Goal: Task Accomplishment & Management: Manage account settings

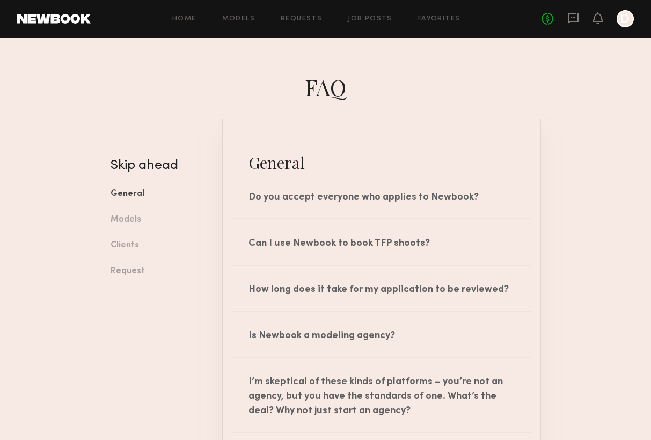
click at [633, 27] on header "Home Models Requests Job Posts Favorites Sign Out No fees up to $5,000 D" at bounding box center [325, 19] width 651 height 38
click at [626, 20] on div at bounding box center [624, 18] width 17 height 17
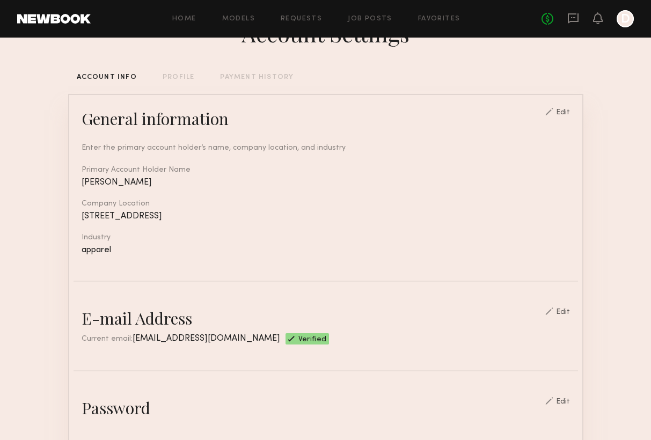
scroll to position [51, 0]
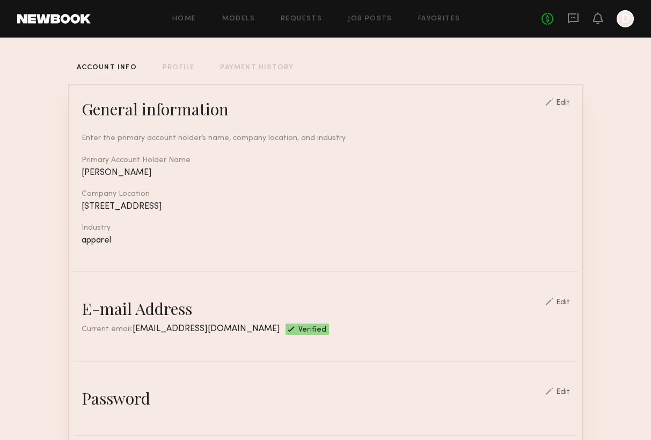
drag, startPoint x: 633, startPoint y: 27, endPoint x: 184, endPoint y: 66, distance: 450.0
click at [184, 66] on div "PROFILE" at bounding box center [179, 67] width 32 height 7
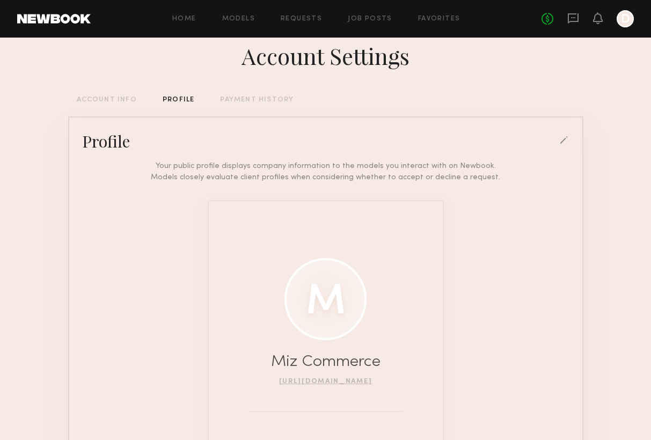
scroll to position [17, 0]
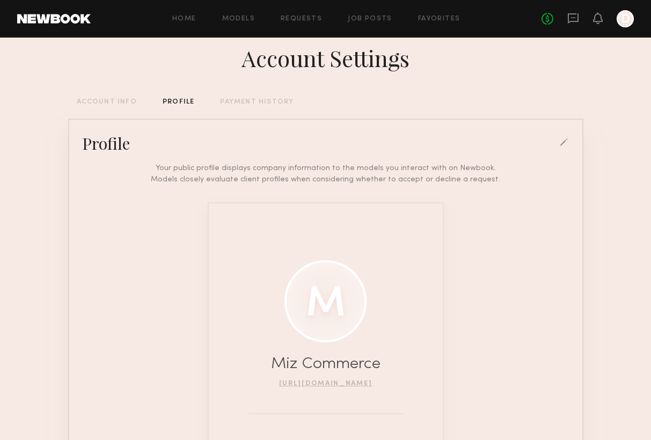
click at [343, 315] on div at bounding box center [325, 301] width 82 height 82
drag, startPoint x: 184, startPoint y: 66, endPoint x: 333, endPoint y: 301, distance: 277.7
click at [333, 301] on div at bounding box center [325, 301] width 82 height 82
click at [562, 136] on div "Profile" at bounding box center [325, 142] width 504 height 21
drag, startPoint x: 333, startPoint y: 301, endPoint x: 563, endPoint y: 143, distance: 278.9
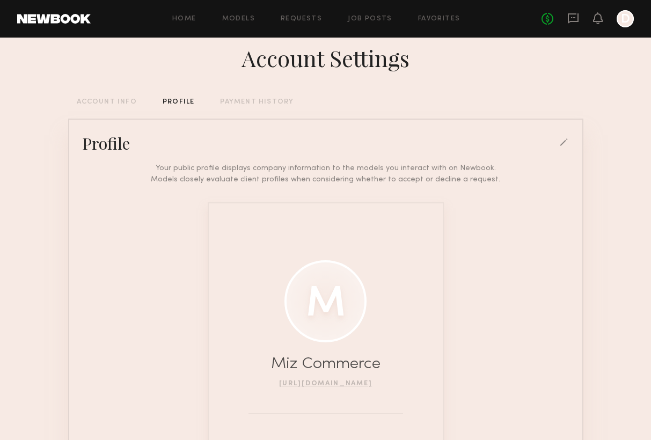
click at [563, 143] on div at bounding box center [564, 143] width 10 height 10
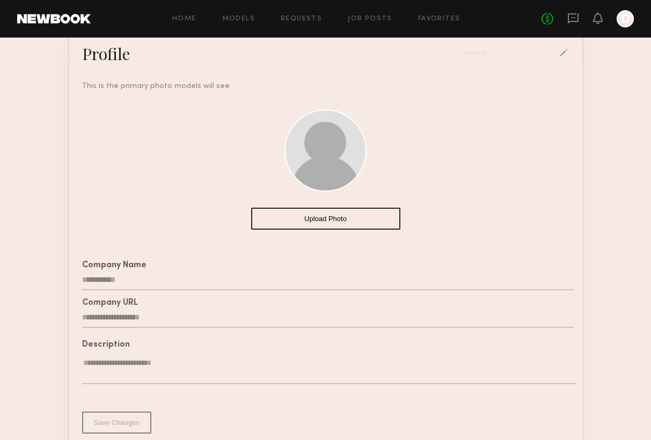
scroll to position [62, 0]
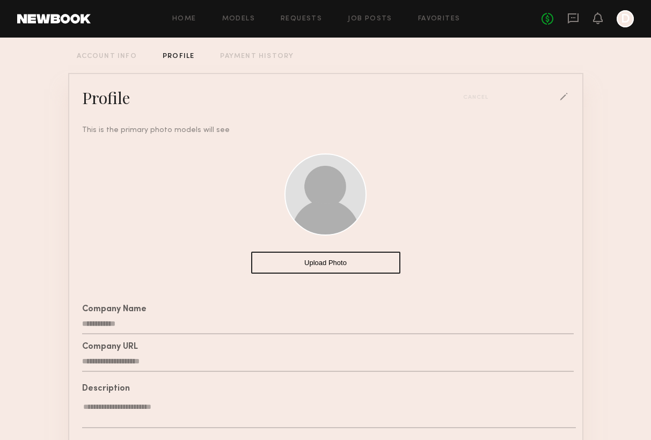
click at [342, 261] on button "Upload Photo" at bounding box center [325, 263] width 149 height 22
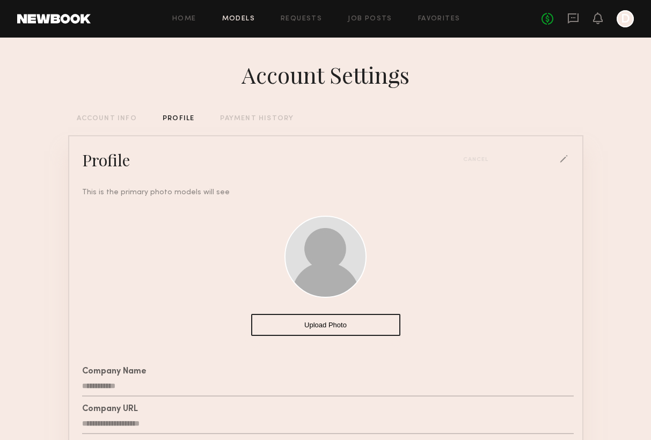
click at [237, 16] on link "Models" at bounding box center [238, 19] width 33 height 7
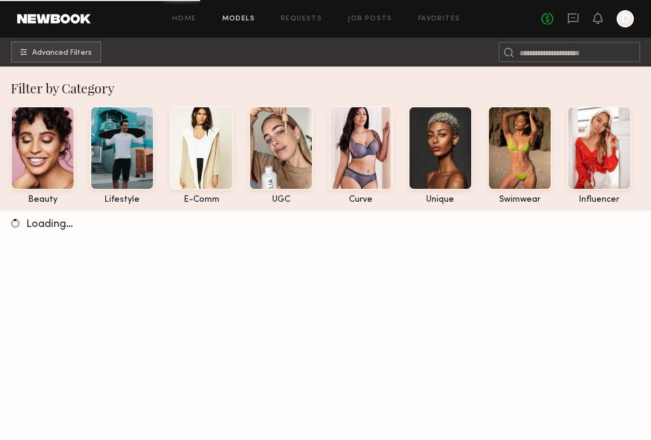
click at [303, 18] on link "Requests" at bounding box center [301, 19] width 41 height 7
